Goal: Task Accomplishment & Management: Use online tool/utility

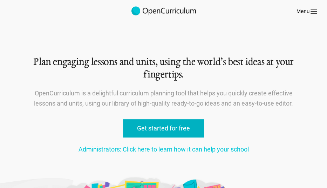
click at [157, 130] on link "Get started for free" at bounding box center [163, 128] width 81 height 19
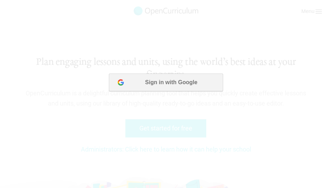
click at [170, 78] on button "Sign in with Google" at bounding box center [166, 83] width 114 height 18
click at [180, 82] on button "Sign in with Google" at bounding box center [166, 83] width 114 height 18
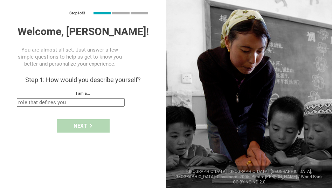
click at [108, 101] on input "text" at bounding box center [71, 102] width 108 height 8
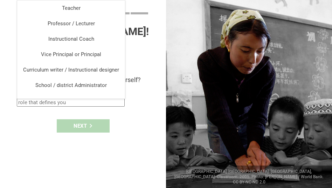
click at [151, 52] on div "Step 1 of 3 Welcome, Elizabeth! You are almost all set. Just answer a few simpl…" at bounding box center [83, 94] width 166 height 188
click at [75, 104] on input "text" at bounding box center [71, 102] width 108 height 8
click at [146, 68] on div "Welcome, Elizabeth! You are almost all set. Just answer a few simple questions …" at bounding box center [83, 65] width 133 height 81
click at [95, 104] on input "text" at bounding box center [71, 102] width 108 height 8
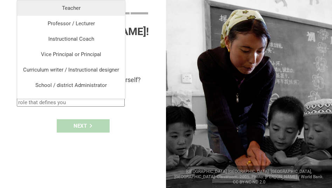
click at [84, 6] on div "Teacher" at bounding box center [71, 8] width 100 height 7
type input "Teacher"
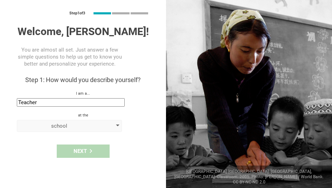
click at [95, 122] on div "school" at bounding box center [69, 126] width 105 height 12
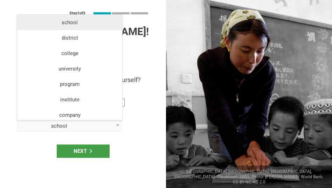
click at [91, 21] on div "school" at bounding box center [69, 22] width 97 height 7
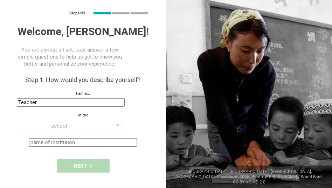
click at [133, 140] on input "text" at bounding box center [83, 142] width 108 height 8
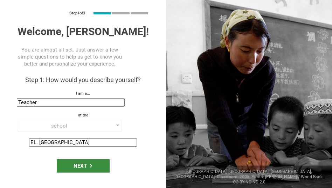
type input "EL. Haynes"
click at [83, 166] on div "Next" at bounding box center [83, 165] width 53 height 13
type input "Princeton, New Jersey"
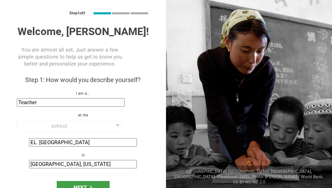
click at [94, 164] on input "Princeton, New Jersey" at bounding box center [83, 164] width 108 height 8
drag, startPoint x: 94, startPoint y: 164, endPoint x: 19, endPoint y: 160, distance: 75.1
click at [19, 160] on div "Princeton, New Jersey" at bounding box center [83, 164] width 133 height 8
type input "Washington DC"
click at [69, 186] on div "Next" at bounding box center [83, 187] width 53 height 13
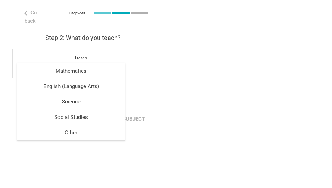
click at [88, 63] on input "text" at bounding box center [71, 67] width 108 height 8
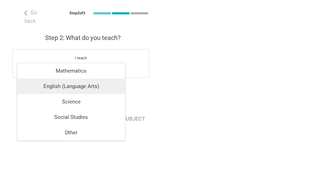
click at [81, 84] on div "English (Language Arts)" at bounding box center [71, 86] width 100 height 7
type input "English (Language Arts)"
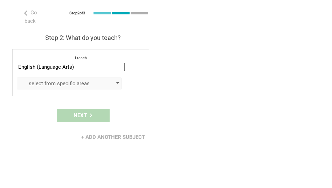
click at [88, 80] on div "select from specific areas" at bounding box center [59, 83] width 80 height 7
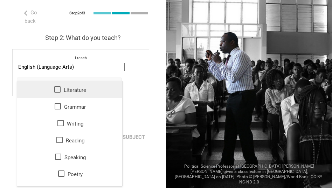
click at [62, 87] on div "Literature" at bounding box center [69, 89] width 97 height 8
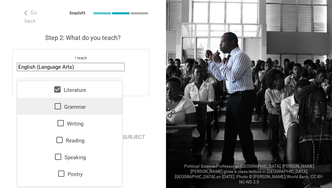
click at [55, 109] on icon at bounding box center [58, 106] width 6 height 6
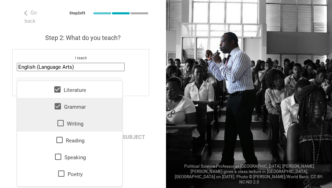
click at [60, 124] on icon at bounding box center [60, 123] width 6 height 6
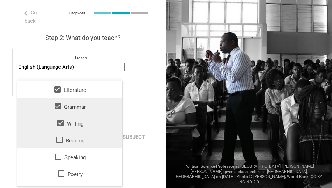
click at [56, 137] on icon at bounding box center [59, 140] width 8 height 8
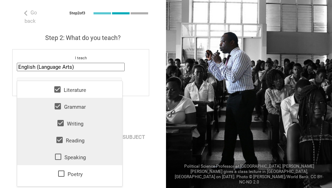
click at [54, 160] on icon at bounding box center [58, 157] width 8 height 8
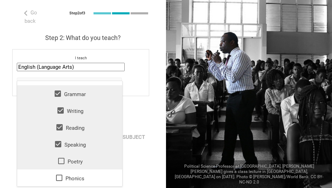
click at [64, 159] on div "Poetry" at bounding box center [69, 161] width 97 height 8
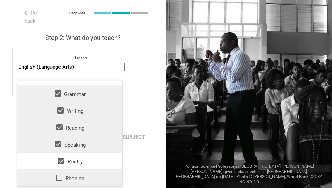
click at [55, 176] on icon at bounding box center [59, 178] width 8 height 8
click at [152, 146] on div "Go back Step 2 of 3 Welcome, Elizabeth! You are almost all set. Just answer a f…" at bounding box center [83, 94] width 166 height 188
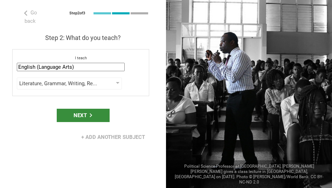
click at [80, 109] on div "Next" at bounding box center [83, 115] width 53 height 13
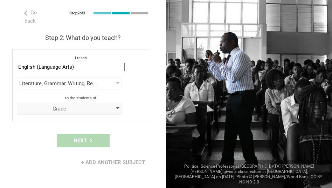
click at [90, 105] on div "Grade" at bounding box center [59, 108] width 80 height 7
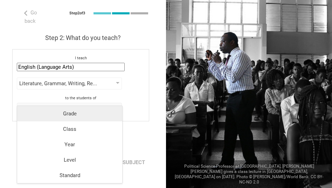
click at [88, 111] on div "Grade" at bounding box center [69, 113] width 97 height 7
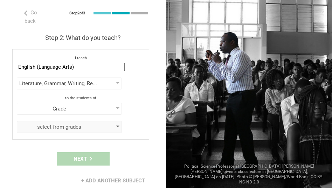
click at [92, 121] on div "select from grades" at bounding box center [69, 127] width 105 height 12
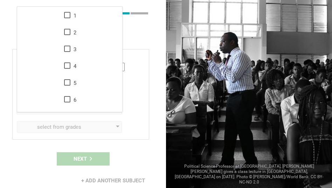
click at [123, 36] on div "Step 2: What do you teach? I teach English (Language Arts) Mathematics English …" at bounding box center [83, 87] width 133 height 106
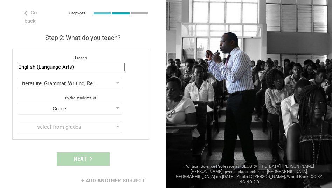
click at [116, 65] on div "I teach English (Language Arts) Mathematics English (Language Arts) Science Soc…" at bounding box center [80, 94] width 137 height 90
click at [115, 63] on input "English (Language Arts)" at bounding box center [71, 67] width 108 height 8
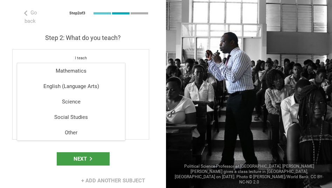
click at [150, 86] on div "Go back Step 2 of 3 Welcome, Elizabeth! You are almost all set. Just answer a f…" at bounding box center [83, 94] width 166 height 188
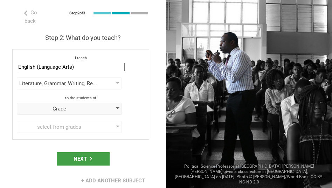
click at [107, 104] on div "Grade" at bounding box center [69, 109] width 105 height 12
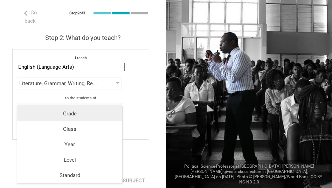
click at [102, 112] on div "Grade" at bounding box center [69, 113] width 97 height 7
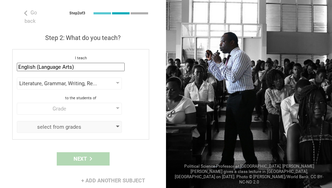
click at [68, 123] on div "select from grades" at bounding box center [59, 126] width 80 height 7
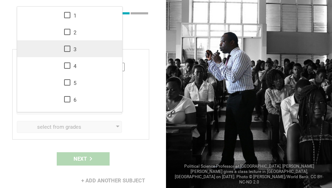
click at [65, 46] on icon at bounding box center [67, 49] width 8 height 8
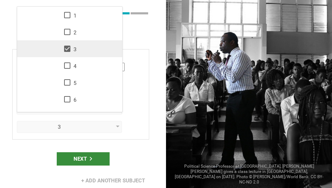
click at [93, 152] on div "Next" at bounding box center [83, 158] width 53 height 13
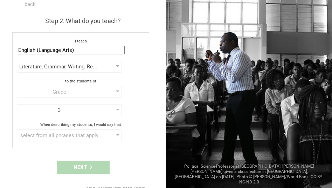
scroll to position [27, 0]
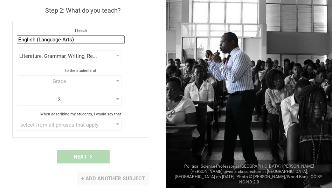
click at [81, 177] on div "+ Add another subject" at bounding box center [113, 178] width 72 height 13
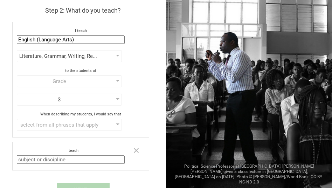
scroll to position [60, 0]
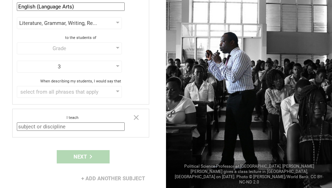
click at [91, 127] on input "text" at bounding box center [71, 126] width 108 height 8
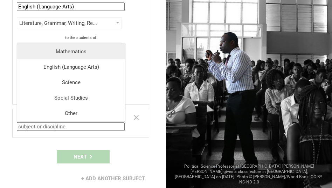
click at [78, 55] on li "Mathematics" at bounding box center [71, 51] width 108 height 15
type input "Mathematics"
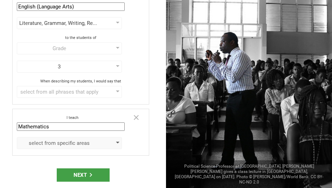
click at [73, 143] on div "select from specific areas" at bounding box center [59, 143] width 80 height 7
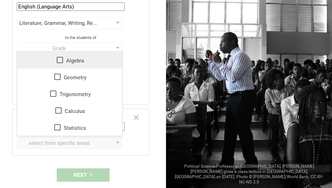
click at [60, 55] on li "Algebra" at bounding box center [69, 60] width 105 height 17
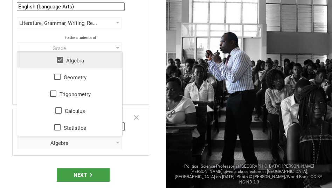
click at [59, 61] on icon at bounding box center [60, 60] width 8 height 8
click at [158, 83] on div "Go back Step 2 of 3 Welcome, Elizabeth! You are almost all set. Just answer a f…" at bounding box center [83, 94] width 166 height 188
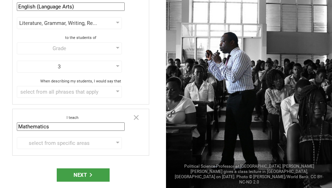
click at [121, 124] on input "Mathematics" at bounding box center [71, 126] width 108 height 8
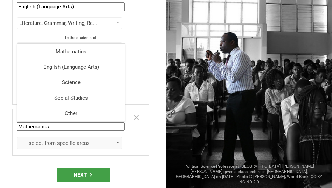
click at [114, 143] on div "select from specific areas" at bounding box center [69, 143] width 105 height 12
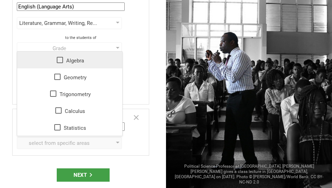
click at [56, 61] on icon at bounding box center [60, 60] width 8 height 8
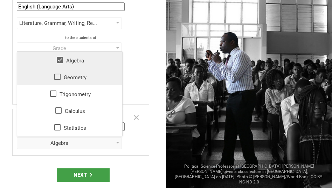
click at [57, 73] on icon at bounding box center [57, 77] width 8 height 8
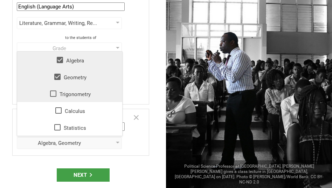
click at [54, 93] on icon at bounding box center [53, 93] width 8 height 8
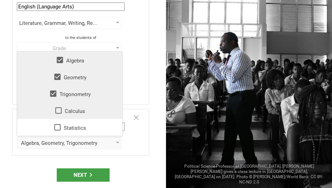
click at [58, 104] on li "Calculus" at bounding box center [69, 110] width 105 height 17
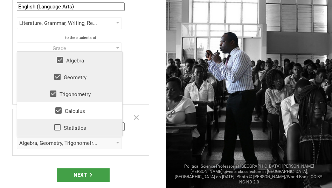
click at [59, 126] on icon at bounding box center [57, 127] width 8 height 8
click at [78, 171] on div "Next" at bounding box center [83, 174] width 53 height 13
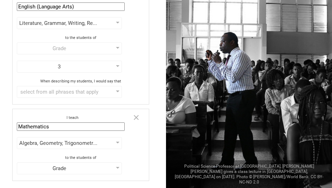
click at [78, 171] on div "Grade" at bounding box center [69, 168] width 105 height 12
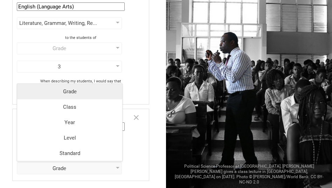
click at [76, 89] on div "Grade" at bounding box center [69, 91] width 97 height 7
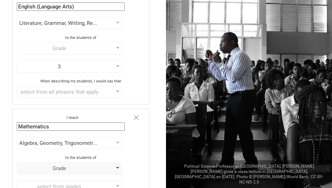
click at [78, 168] on div "Grade" at bounding box center [59, 168] width 80 height 7
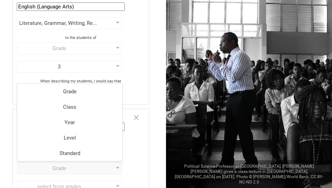
click at [147, 157] on div "Go back Step 2 of 3 Welcome, Elizabeth! You are almost all set. Just answer a f…" at bounding box center [83, 94] width 166 height 188
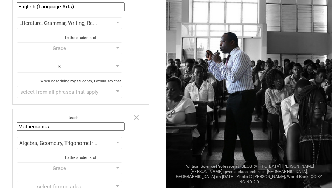
scroll to position [121, 0]
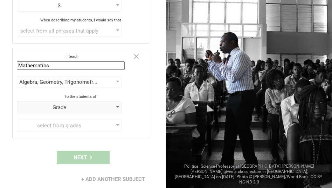
click at [114, 102] on div "Grade" at bounding box center [69, 107] width 105 height 12
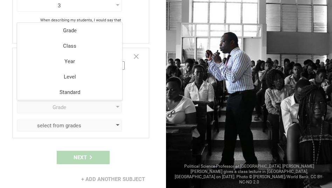
click at [74, 124] on div "select from grades" at bounding box center [59, 125] width 80 height 7
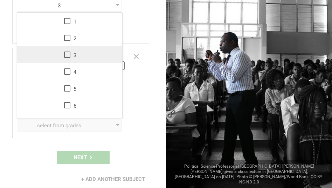
click at [65, 51] on icon at bounding box center [67, 54] width 8 height 8
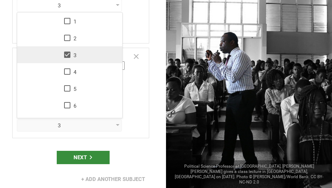
click at [82, 156] on div "Next" at bounding box center [83, 157] width 53 height 13
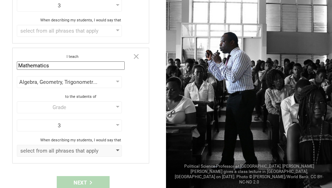
click at [82, 149] on div "select from all phrases that apply" at bounding box center [59, 150] width 80 height 7
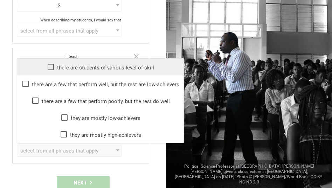
click at [49, 63] on icon at bounding box center [51, 67] width 8 height 8
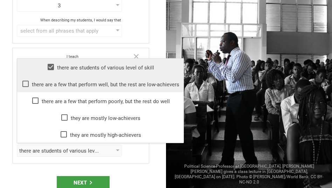
click at [25, 83] on icon at bounding box center [25, 84] width 8 height 8
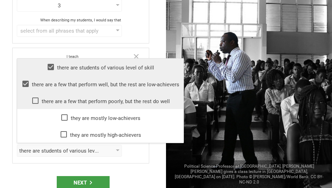
click at [35, 97] on icon at bounding box center [35, 100] width 8 height 8
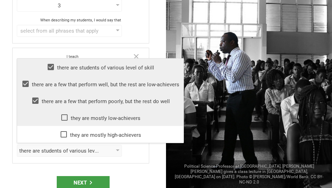
click at [67, 116] on icon at bounding box center [64, 117] width 6 height 6
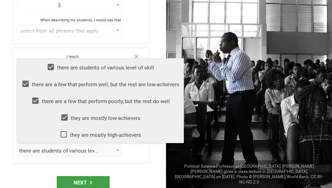
click at [67, 130] on icon at bounding box center [64, 134] width 8 height 8
click at [83, 180] on div "Next" at bounding box center [83, 182] width 53 height 13
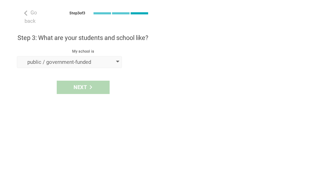
click at [84, 59] on div "public / government-funded" at bounding box center [59, 62] width 80 height 7
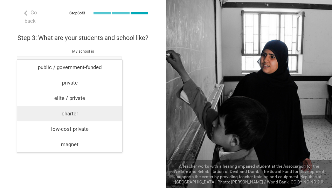
click at [83, 117] on div "charter" at bounding box center [69, 113] width 97 height 7
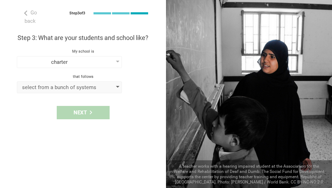
click at [89, 81] on div "select from a bunch of systems" at bounding box center [69, 87] width 105 height 12
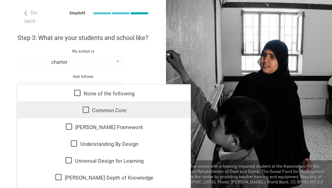
click at [83, 112] on icon at bounding box center [86, 110] width 6 height 6
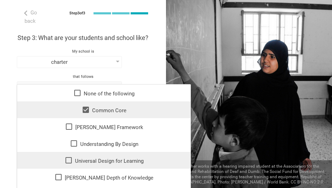
click at [79, 161] on div "Universal Design for Learning" at bounding box center [103, 160] width 165 height 8
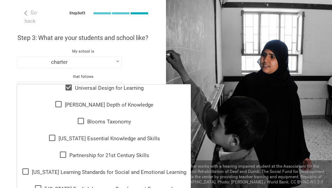
scroll to position [83, 0]
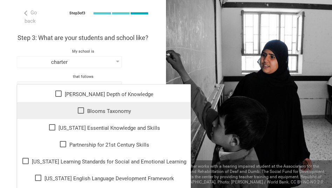
click at [87, 108] on div "Blooms Taxonomy" at bounding box center [103, 110] width 165 height 8
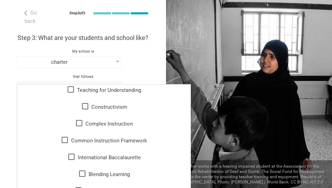
scroll to position [255, 0]
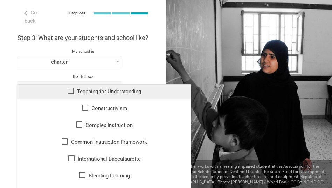
click at [112, 90] on div "Teaching for Understanding" at bounding box center [103, 91] width 165 height 8
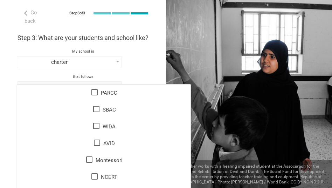
scroll to position [418, 0]
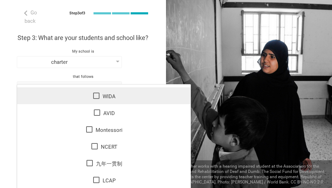
click at [93, 96] on icon at bounding box center [96, 96] width 8 height 8
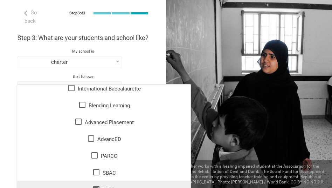
scroll to position [326, 0]
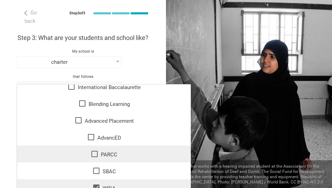
click at [106, 151] on div "PARCC" at bounding box center [103, 154] width 165 height 8
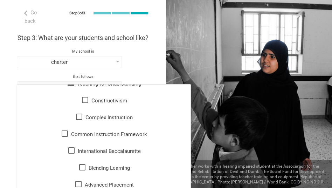
scroll to position [266, 0]
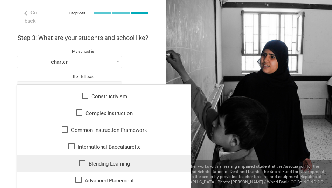
click at [115, 165] on div "Blending Learning" at bounding box center [103, 163] width 165 height 8
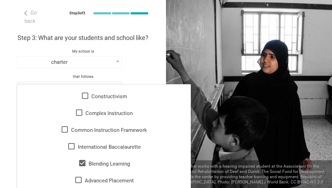
scroll to position [0, 0]
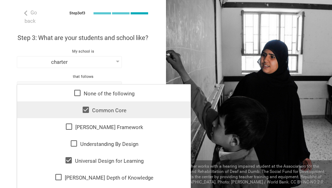
click at [151, 63] on div "Go back Step 3 of 3 Welcome, Elizabeth! You are almost all set. Just answer a f…" at bounding box center [83, 94] width 166 height 188
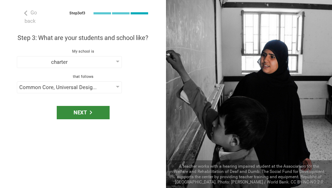
click at [88, 106] on div "Next" at bounding box center [83, 112] width 53 height 13
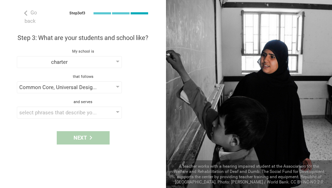
click at [88, 109] on div "select phrases that describe your student population" at bounding box center [59, 112] width 80 height 7
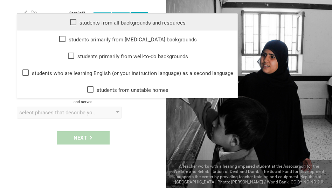
click at [74, 20] on icon at bounding box center [73, 22] width 8 height 8
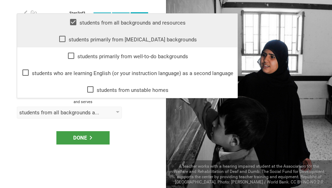
click at [67, 38] on icon at bounding box center [62, 39] width 8 height 8
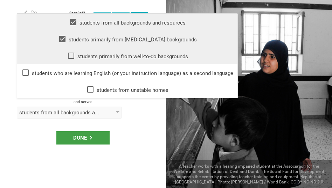
click at [73, 56] on icon at bounding box center [71, 56] width 8 height 8
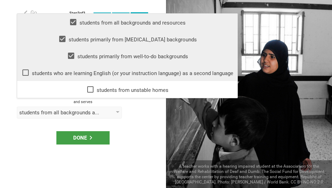
click at [27, 72] on icon at bounding box center [25, 72] width 8 height 8
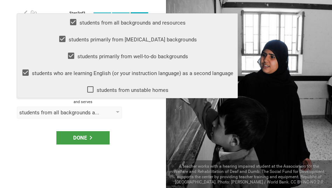
click at [89, 89] on icon at bounding box center [90, 89] width 8 height 8
click at [74, 131] on div "Done" at bounding box center [82, 137] width 53 height 13
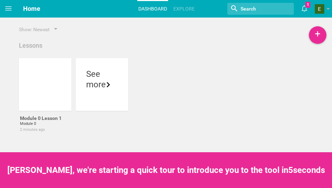
click at [55, 97] on div at bounding box center [49, 100] width 53 height 12
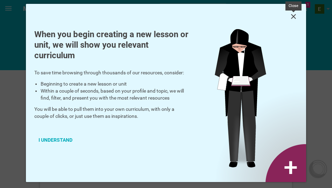
click at [296, 19] on icon at bounding box center [293, 16] width 5 height 5
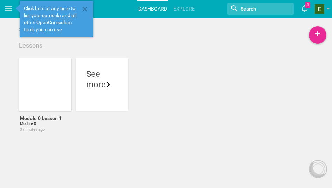
click at [41, 69] on div at bounding box center [45, 84] width 53 height 53
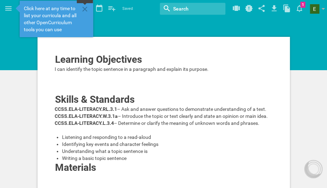
click at [83, 11] on icon at bounding box center [85, 9] width 8 height 8
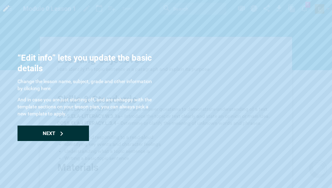
click at [76, 130] on div "Next" at bounding box center [54, 133] width 72 height 15
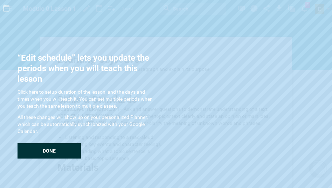
click at [73, 151] on div "Done" at bounding box center [49, 150] width 63 height 15
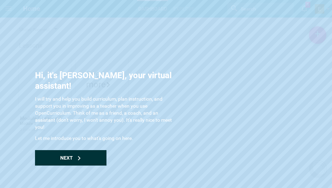
click at [90, 150] on div "Next" at bounding box center [71, 157] width 72 height 15
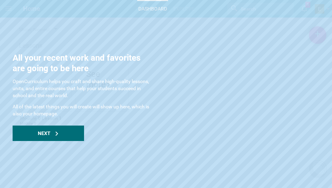
click at [74, 132] on div "Next" at bounding box center [49, 133] width 72 height 15
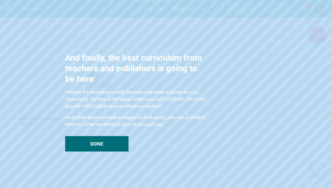
click at [74, 132] on div "And finally, the best curriculum from teachers and publishers is going to be he…" at bounding box center [135, 102] width 140 height 99
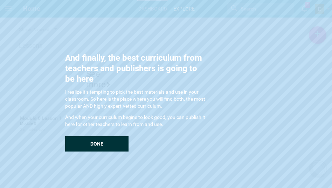
click at [74, 144] on div "Done" at bounding box center [96, 143] width 63 height 15
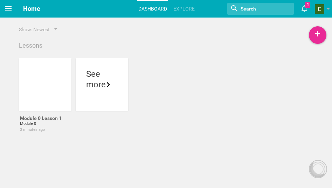
click at [4, 12] on span at bounding box center [8, 8] width 17 height 17
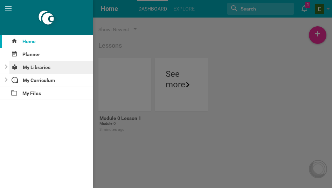
click at [31, 68] on div "My Libraries" at bounding box center [51, 67] width 84 height 13
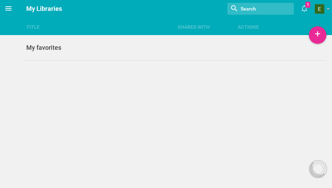
click at [7, 11] on icon at bounding box center [8, 8] width 8 height 8
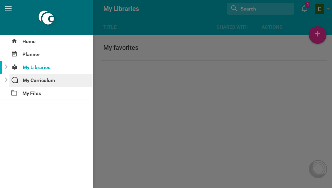
click at [34, 79] on div "My Curriculum" at bounding box center [51, 80] width 84 height 13
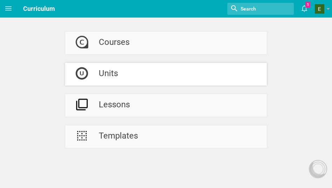
click at [91, 74] on div at bounding box center [82, 74] width 34 height 23
click at [9, 10] on icon at bounding box center [8, 8] width 6 height 4
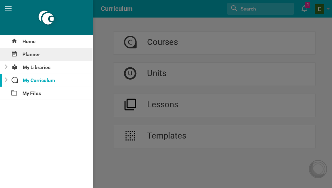
click at [30, 55] on div "Planner" at bounding box center [46, 54] width 93 height 13
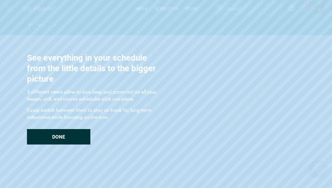
click at [80, 140] on div "Done" at bounding box center [58, 136] width 63 height 15
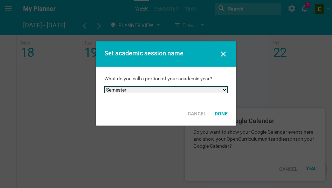
click at [194, 91] on select "Semester Term Quarter Session Period Trimester Other" at bounding box center [165, 89] width 123 height 7
click at [104, 86] on select "Semester Term Quarter Session Period Trimester Other" at bounding box center [165, 89] width 123 height 7
click at [208, 93] on select "Semester Term Quarter Session Period Trimester Other" at bounding box center [165, 89] width 123 height 7
select select "quarter"
click at [104, 86] on select "Semester Term Quarter Session Period Trimester Other" at bounding box center [165, 89] width 123 height 7
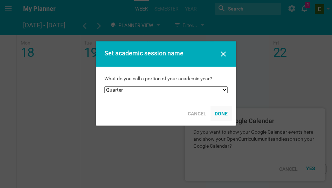
click at [228, 114] on div "Done" at bounding box center [221, 113] width 21 height 15
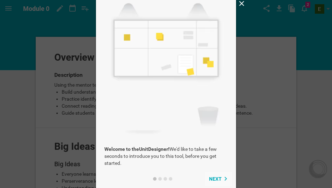
click at [218, 178] on span "Next" at bounding box center [215, 179] width 13 height 6
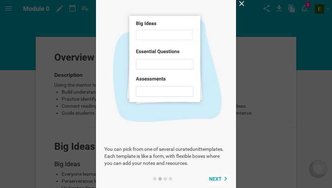
click at [218, 178] on span "Next" at bounding box center [215, 179] width 13 height 6
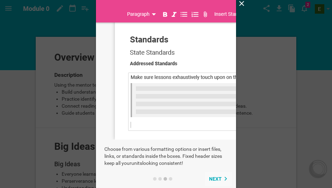
click at [218, 178] on span "Next" at bounding box center [215, 179] width 13 height 6
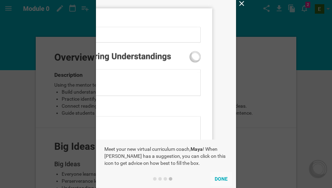
click at [218, 178] on button "Done" at bounding box center [221, 179] width 21 height 14
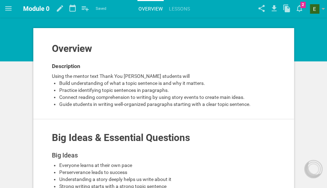
scroll to position [9, 0]
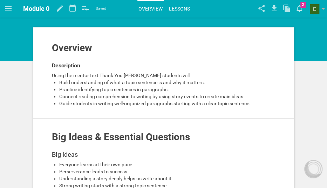
click at [182, 14] on link "Lessons" at bounding box center [179, 8] width 23 height 15
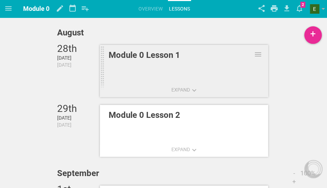
click at [162, 61] on div "Module 0 Lesson 1" at bounding box center [176, 55] width 135 height 13
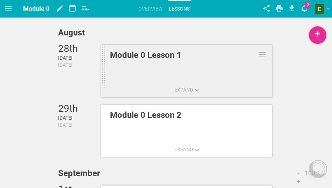
click at [162, 61] on div "Home Planner My Libraries My Curriculum My Files Module 0 My favorites Another …" at bounding box center [166, 94] width 332 height 188
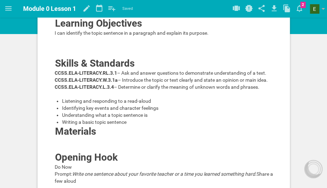
scroll to position [11, 0]
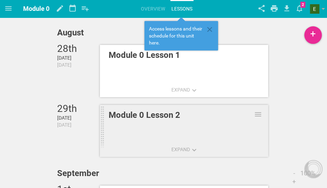
click at [130, 128] on link "Module 0 Lesson 2" at bounding box center [184, 131] width 168 height 54
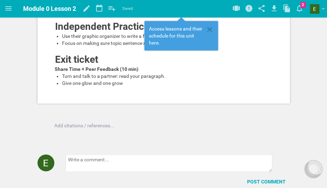
scroll to position [295, 0]
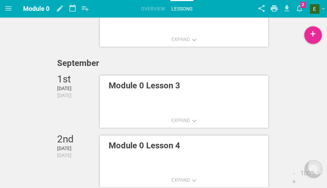
scroll to position [112, 0]
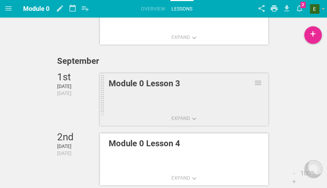
click at [198, 87] on div "Module 0 Lesson 3" at bounding box center [176, 83] width 135 height 13
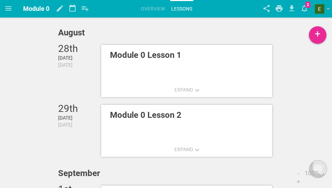
click at [198, 87] on div "Home Planner My Libraries My Curriculum My Files Module 0 My favorites Another …" at bounding box center [166, 94] width 332 height 188
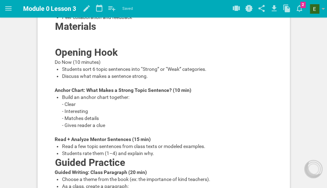
scroll to position [112, 0]
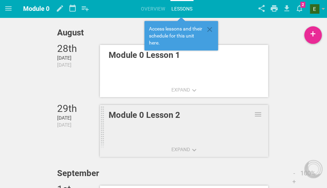
click at [141, 120] on div "Module 0 Lesson 2" at bounding box center [176, 115] width 135 height 13
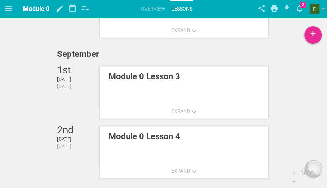
scroll to position [120, 0]
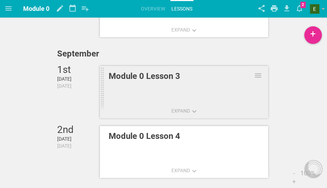
click at [135, 94] on link "Module 0 Lesson 3" at bounding box center [184, 93] width 168 height 54
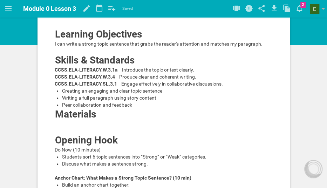
scroll to position [23, 0]
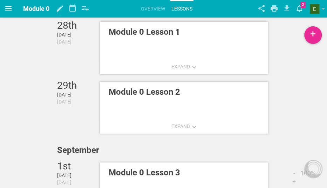
scroll to position [120, 0]
